Goal: Transaction & Acquisition: Book appointment/travel/reservation

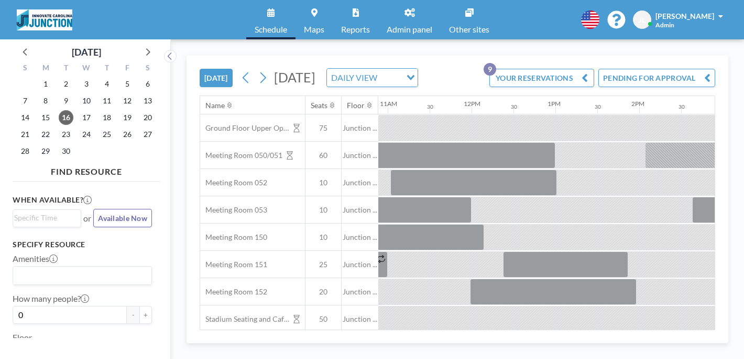
scroll to position [0, 920]
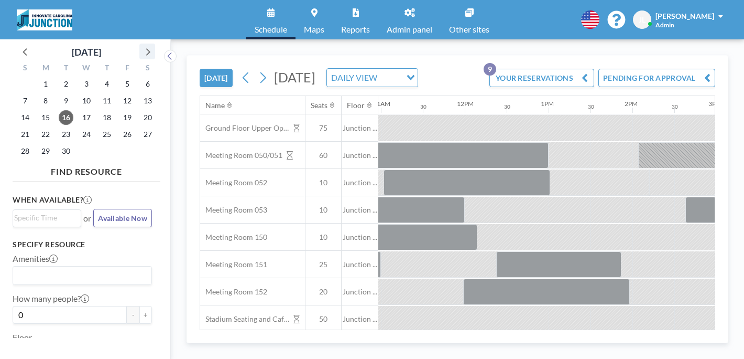
click at [146, 48] on icon at bounding box center [148, 51] width 4 height 7
click at [59, 93] on span "7" at bounding box center [66, 100] width 15 height 15
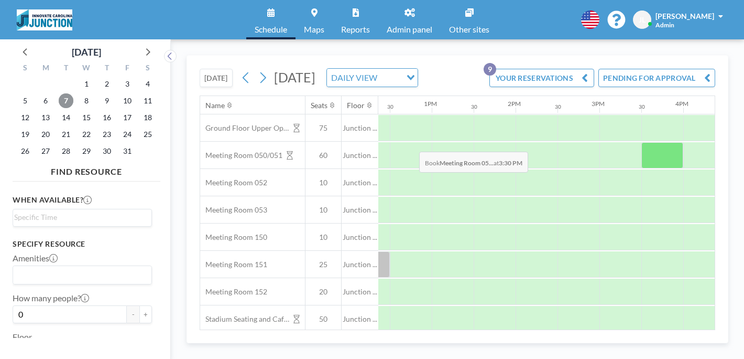
scroll to position [0, 1038]
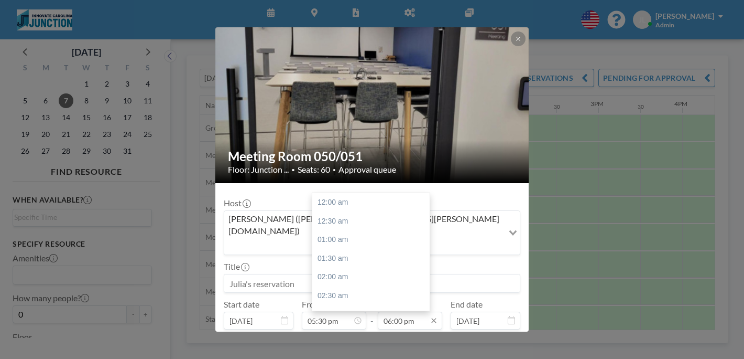
scroll to position [602, 0]
click at [398, 311] on input "06:00 pm" at bounding box center [410, 320] width 64 height 18
click at [366, 355] on div "08:30 pm" at bounding box center [370, 364] width 117 height 19
type input "08:30 pm"
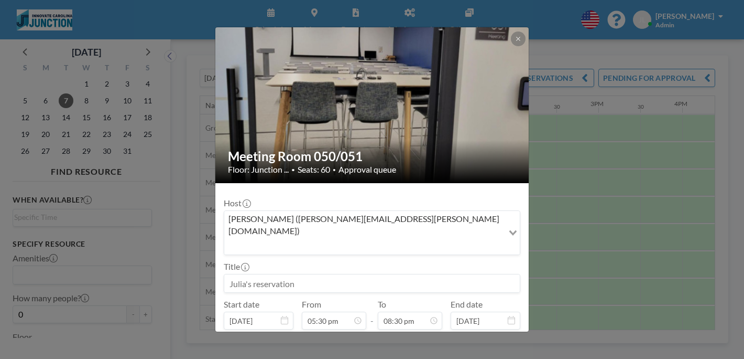
click at [303, 274] on input at bounding box center [372, 283] width 296 height 18
click at [305, 211] on div "Julia Lutz (julia.lutz@innovate.unc.edu)" at bounding box center [363, 231] width 279 height 41
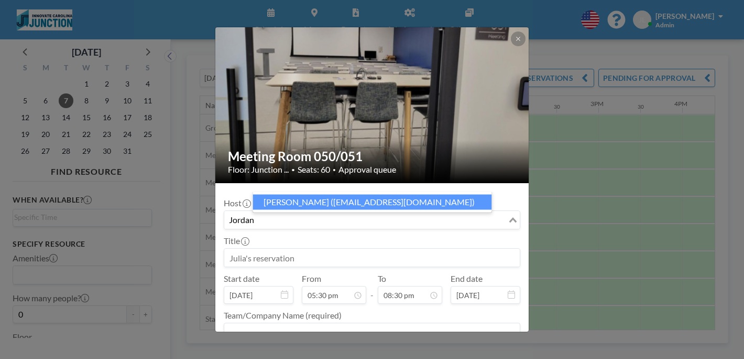
type input "Jordan"
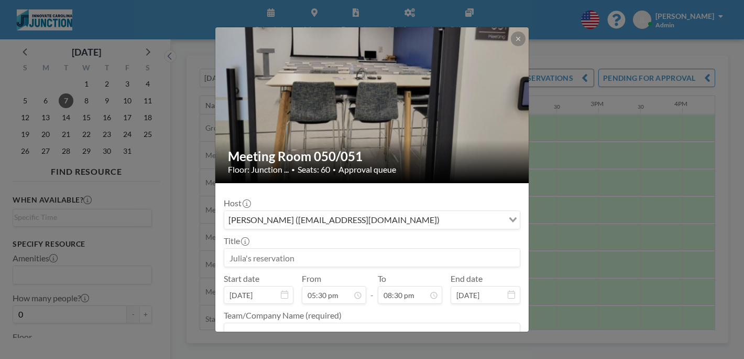
scroll to position [585, 0]
click at [314, 248] on input at bounding box center [372, 257] width 296 height 18
click at [310, 248] on input "Launch Chapel H" at bounding box center [372, 257] width 296 height 18
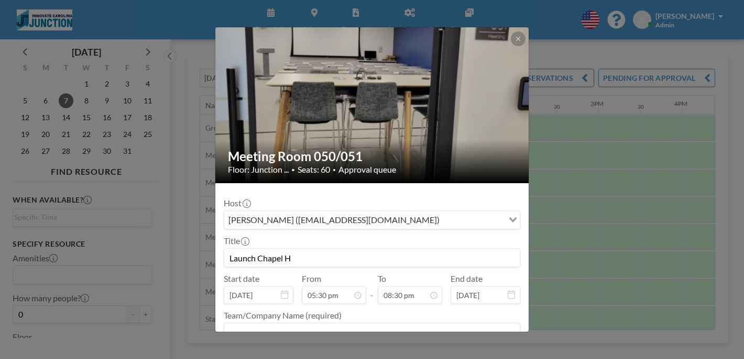
click at [310, 248] on input "Launch Chapel H" at bounding box center [372, 257] width 296 height 18
paste input "ill Alumni Reunion"
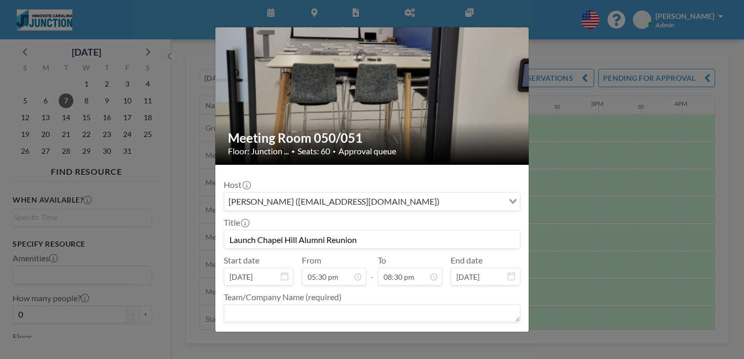
type input "Launch Chapel Hill Alumni Reunion"
click at [332, 304] on textarea at bounding box center [372, 313] width 297 height 18
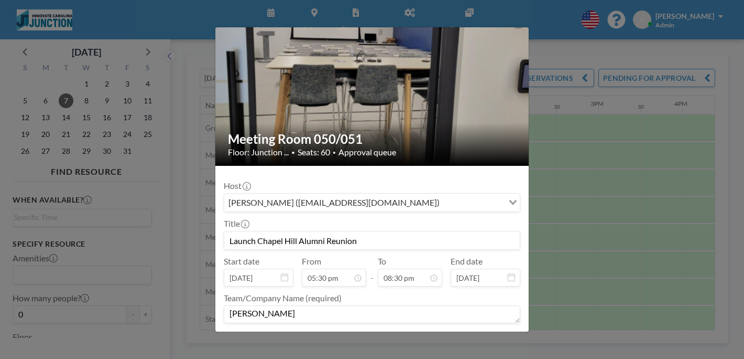
scroll to position [16, 0]
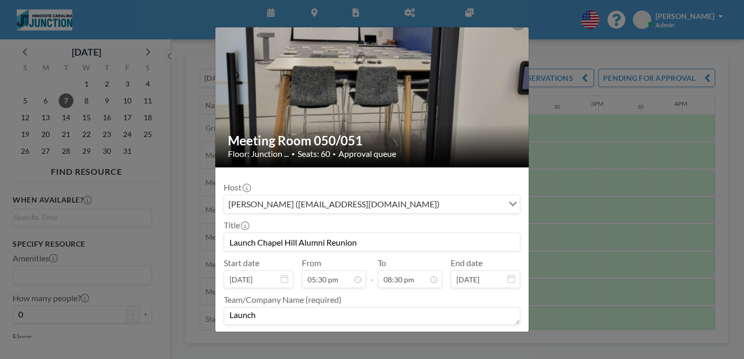
type textarea "Launch"
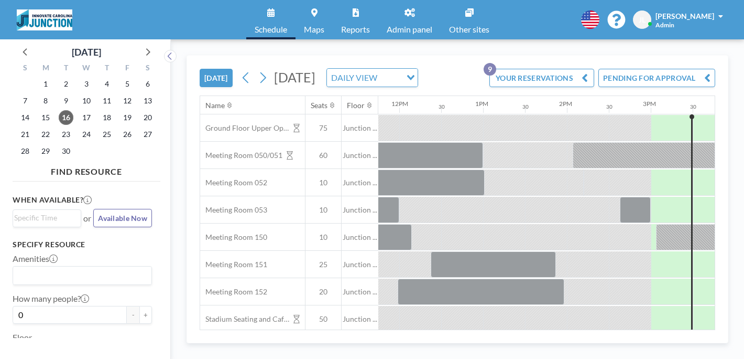
scroll to position [0, 988]
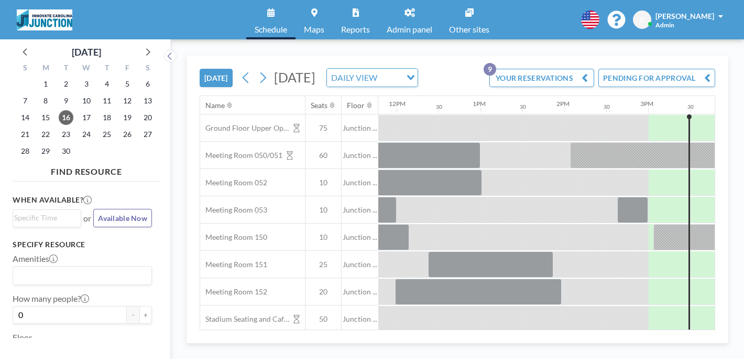
click at [396, 8] on link "Admin panel" at bounding box center [409, 19] width 62 height 39
